Goal: Task Accomplishment & Management: Use online tool/utility

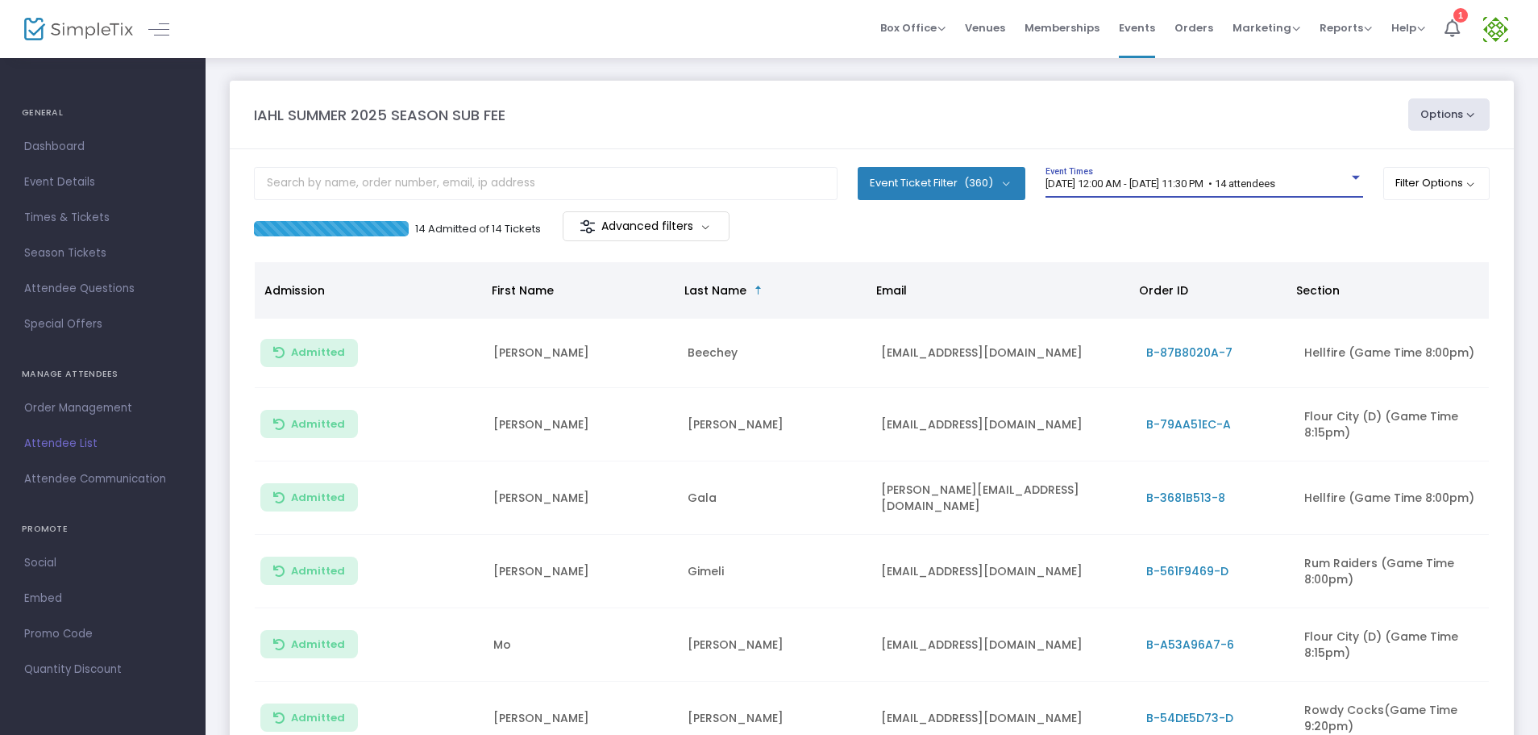
click at [1118, 180] on span "[DATE] 12:00 AM - [DATE] 11:30 PM • 14 attendees" at bounding box center [1161, 183] width 230 height 12
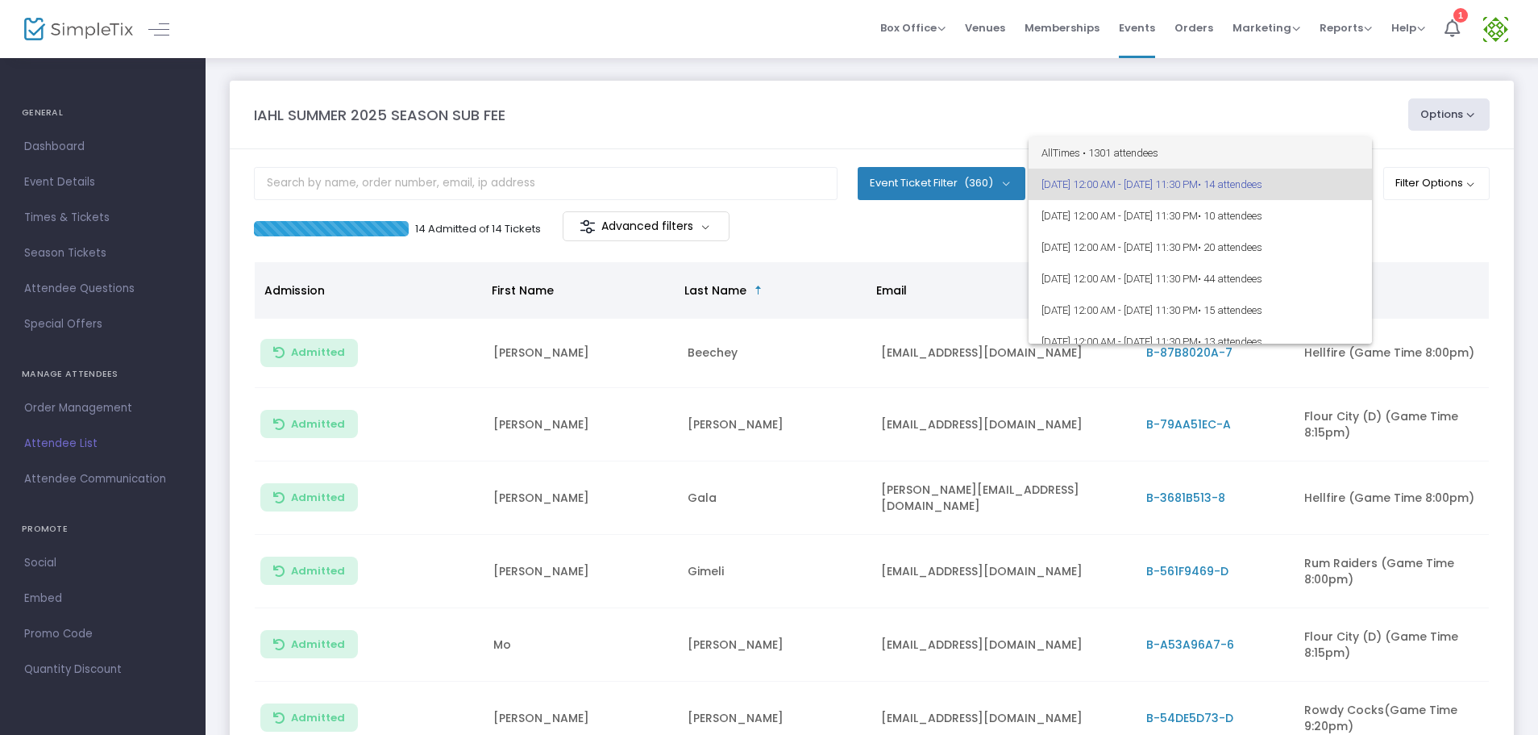
click at [1121, 153] on span "All Times • 1301 attendees" at bounding box center [1201, 152] width 318 height 31
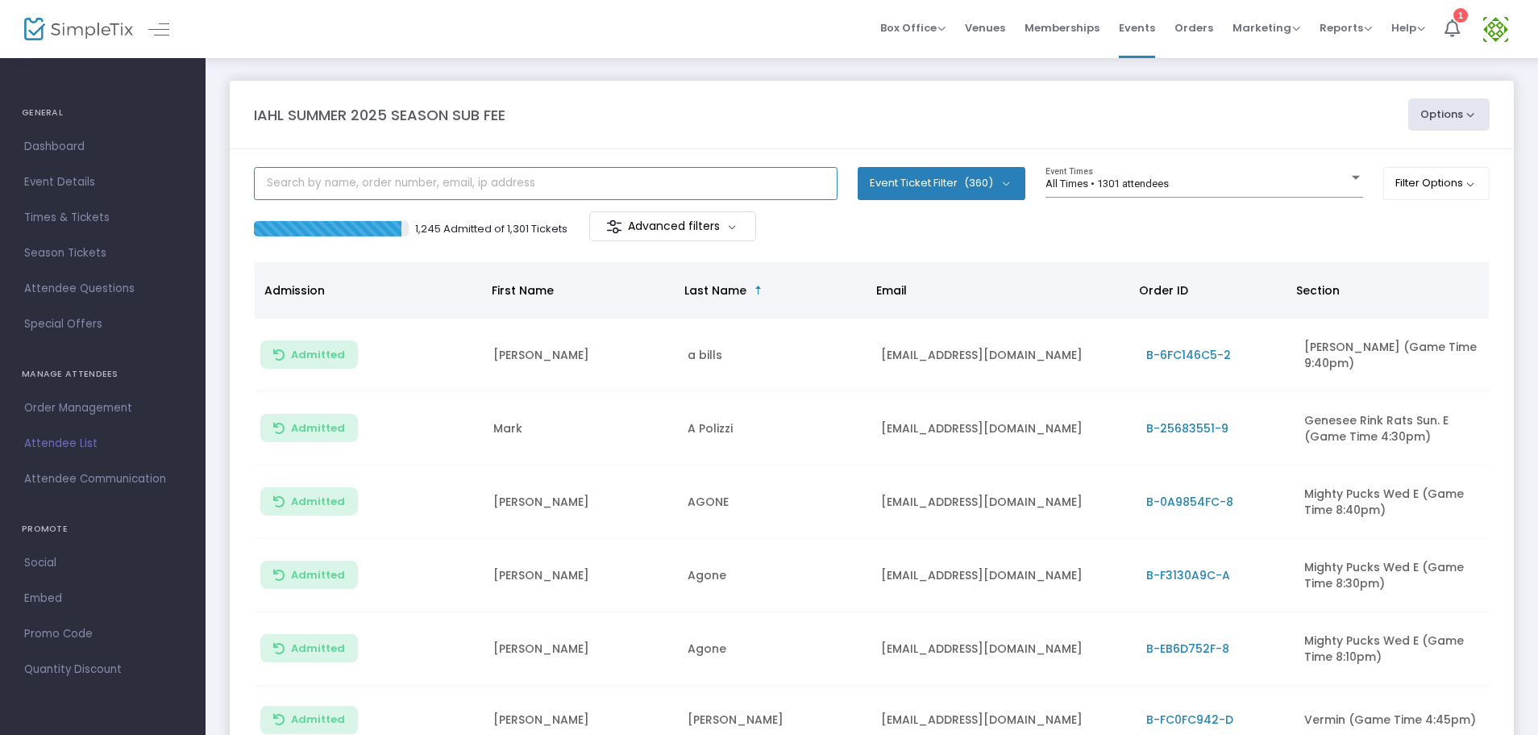
click at [497, 182] on input "text" at bounding box center [546, 183] width 584 height 33
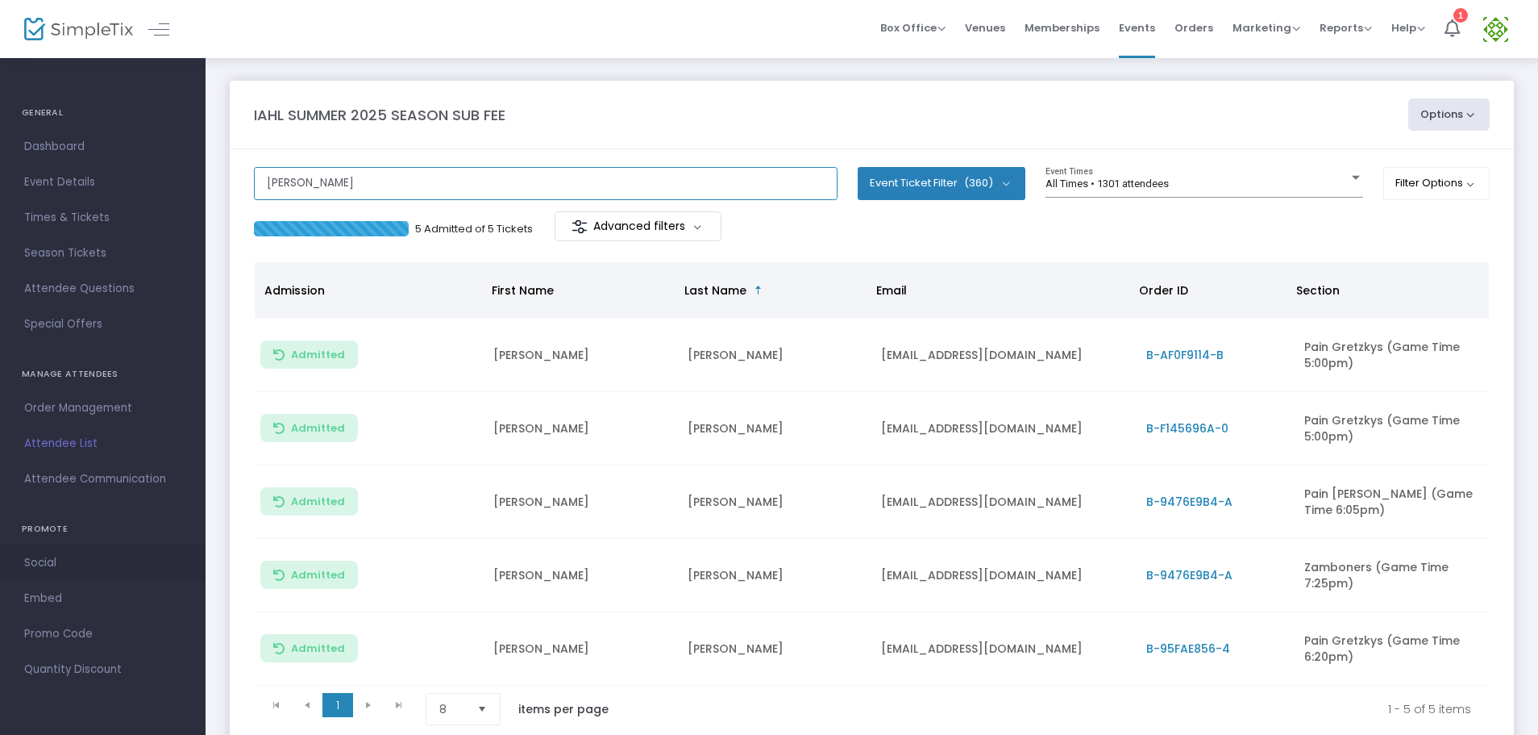
type input "[PERSON_NAME]"
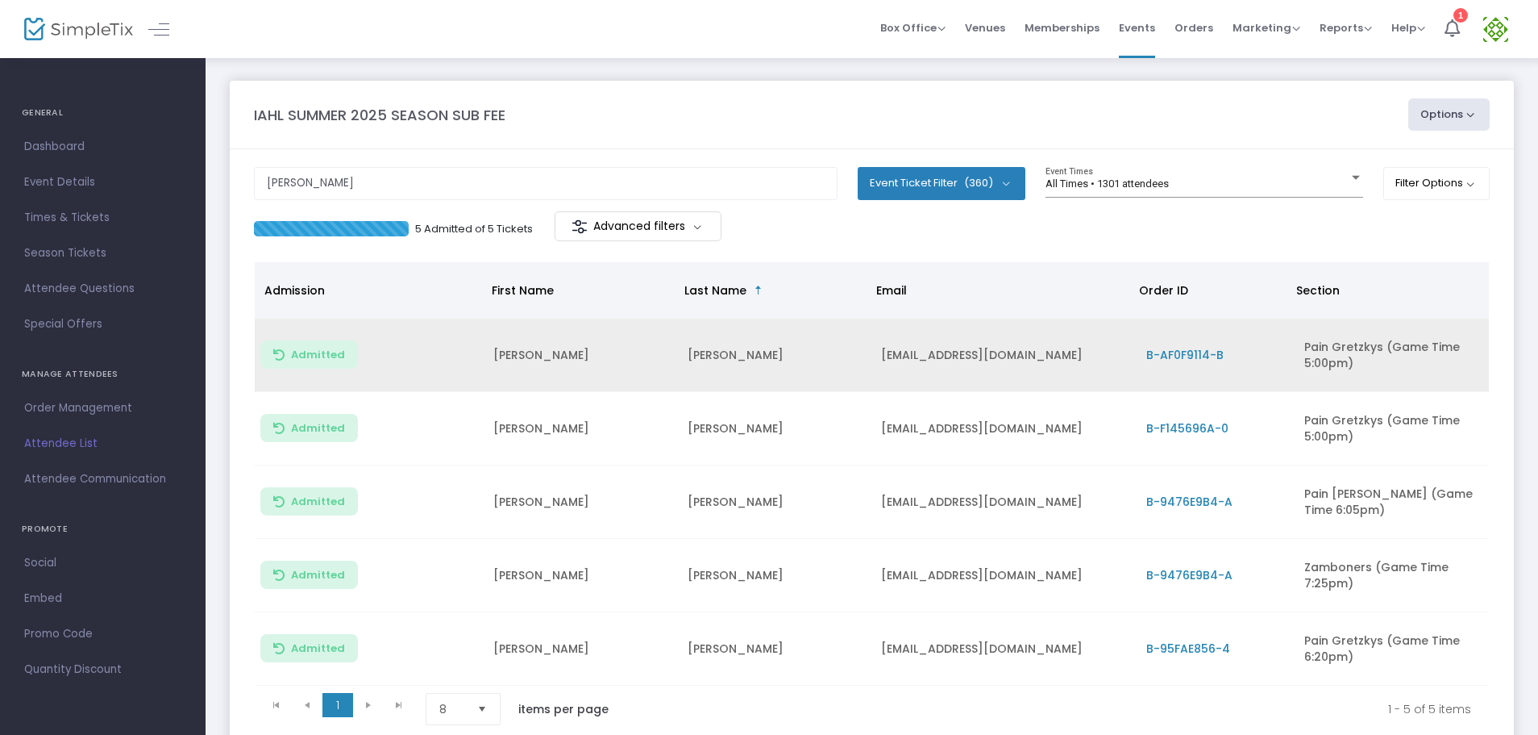
click at [1184, 353] on span "B-AF0F9114-B" at bounding box center [1185, 355] width 77 height 16
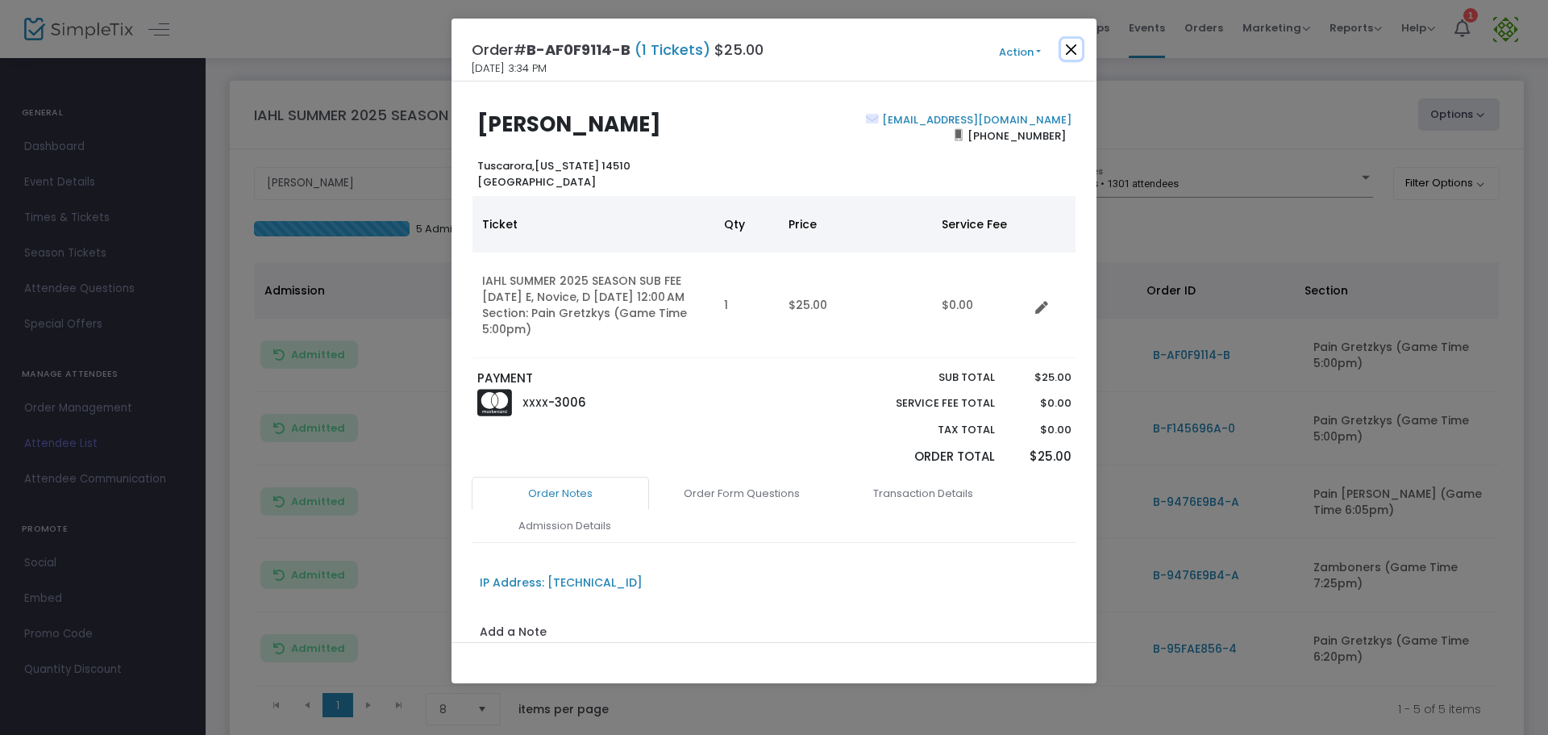
click at [1078, 44] on button "Close" at bounding box center [1071, 49] width 21 height 21
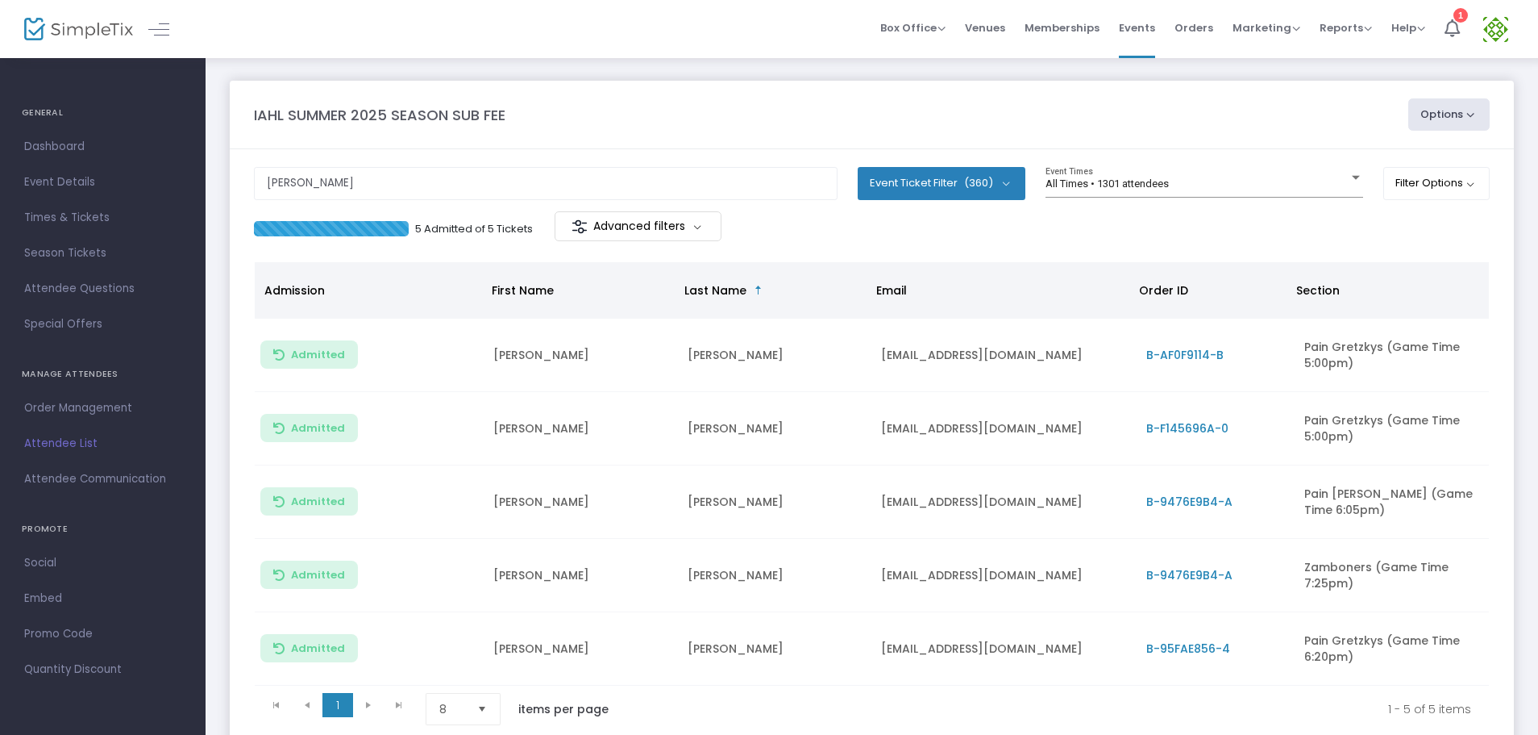
click at [1165, 433] on span "B-F145696A-0" at bounding box center [1188, 428] width 82 height 16
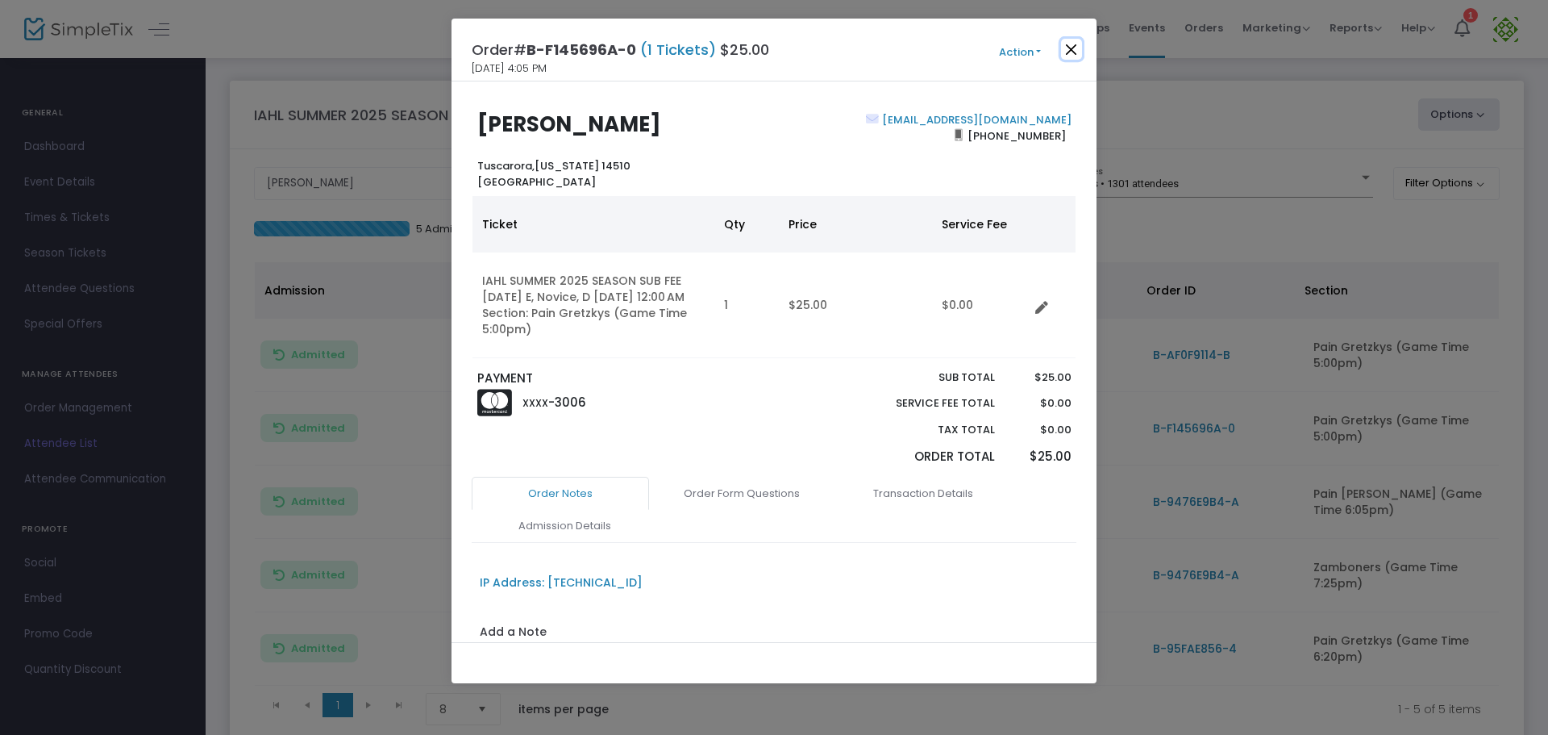
click at [1068, 49] on button "Close" at bounding box center [1071, 49] width 21 height 21
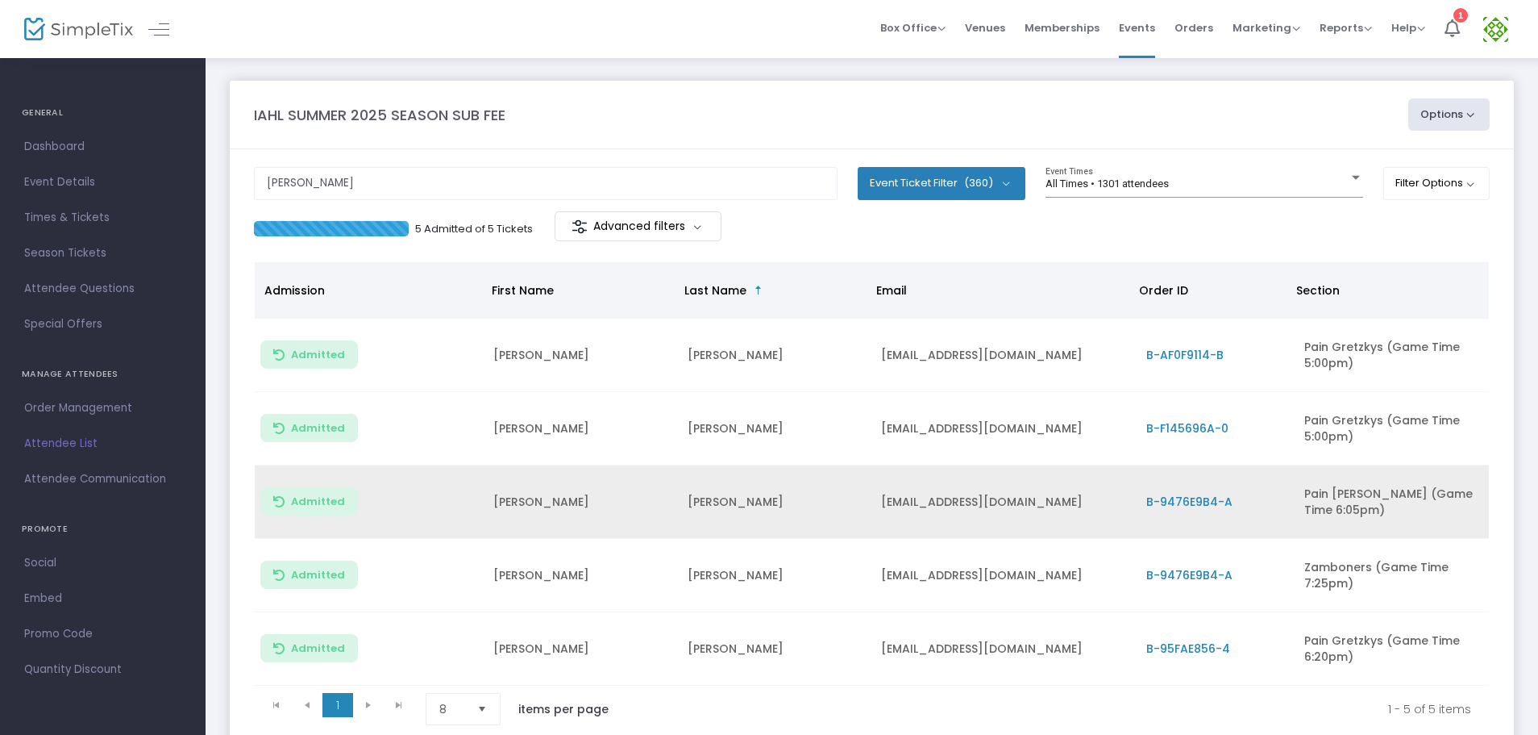
click at [1182, 502] on span "B-9476E9B4-A" at bounding box center [1190, 501] width 86 height 16
